Goal: Task Accomplishment & Management: Manage account settings

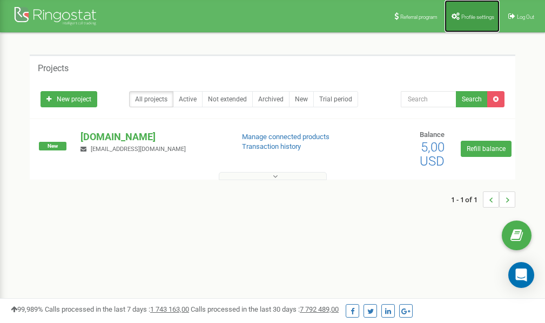
click at [467, 19] on link "Profile settings" at bounding box center [471, 16] width 55 height 32
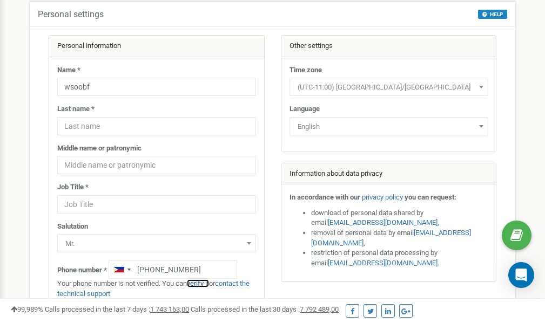
click at [206, 284] on link "verify it" at bounding box center [198, 284] width 22 height 8
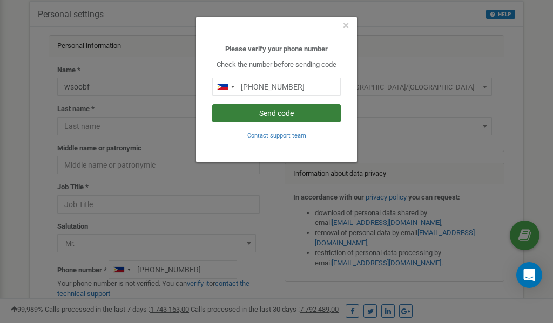
click at [256, 114] on button "Send code" at bounding box center [276, 113] width 129 height 18
